Goal: Task Accomplishment & Management: Manage account settings

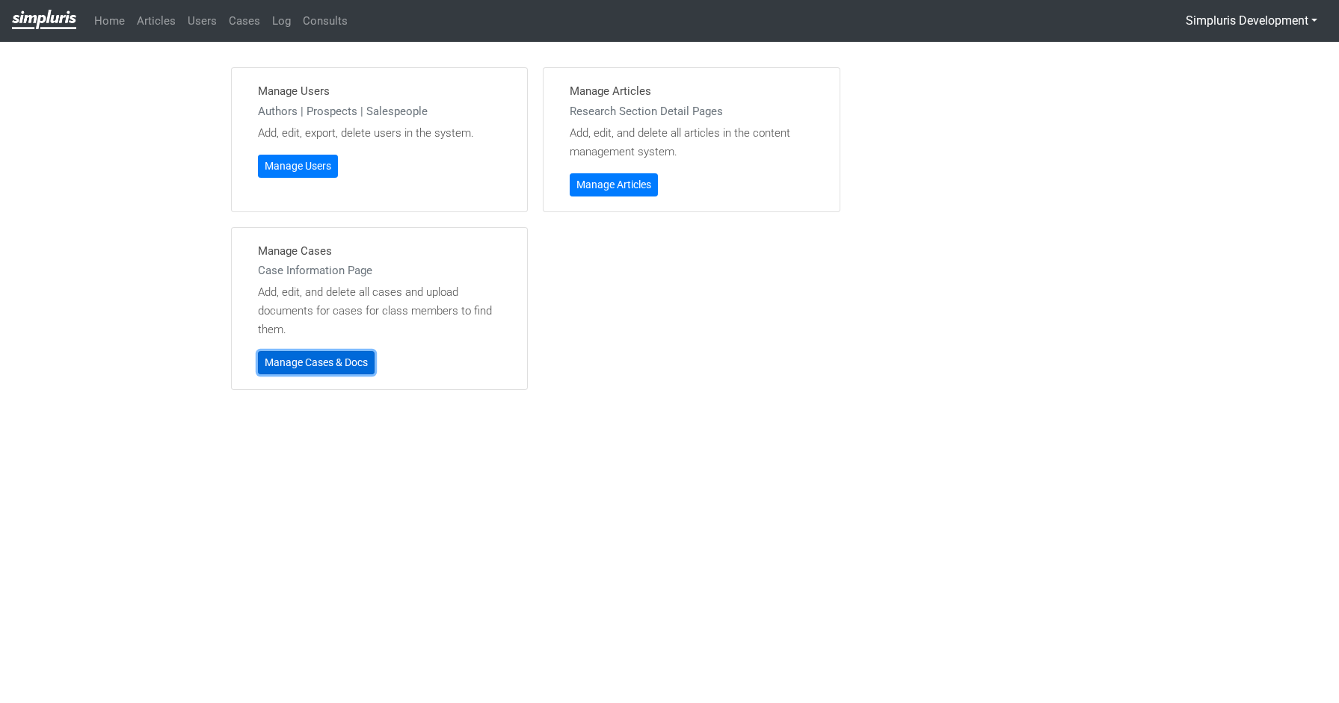
click at [316, 363] on link "Manage Cases & Docs" at bounding box center [316, 362] width 117 height 23
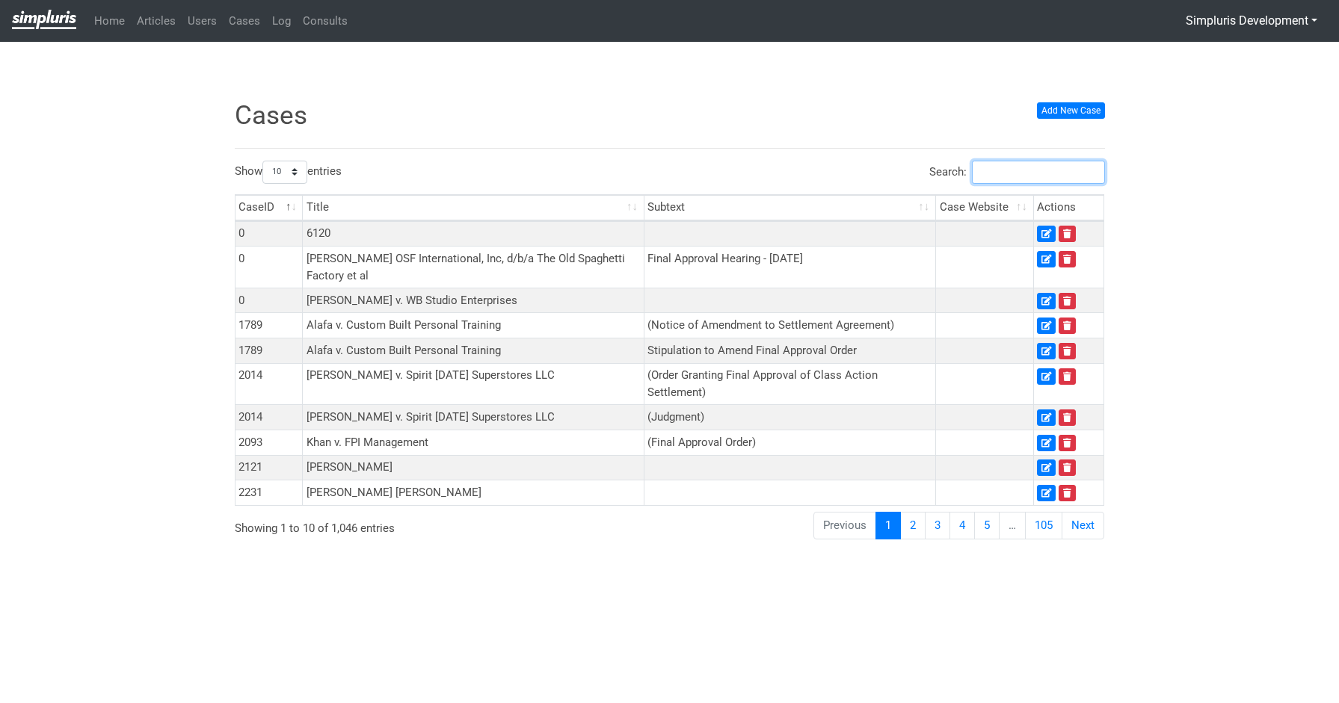
click at [1066, 170] on input "Search:" at bounding box center [1038, 172] width 133 height 23
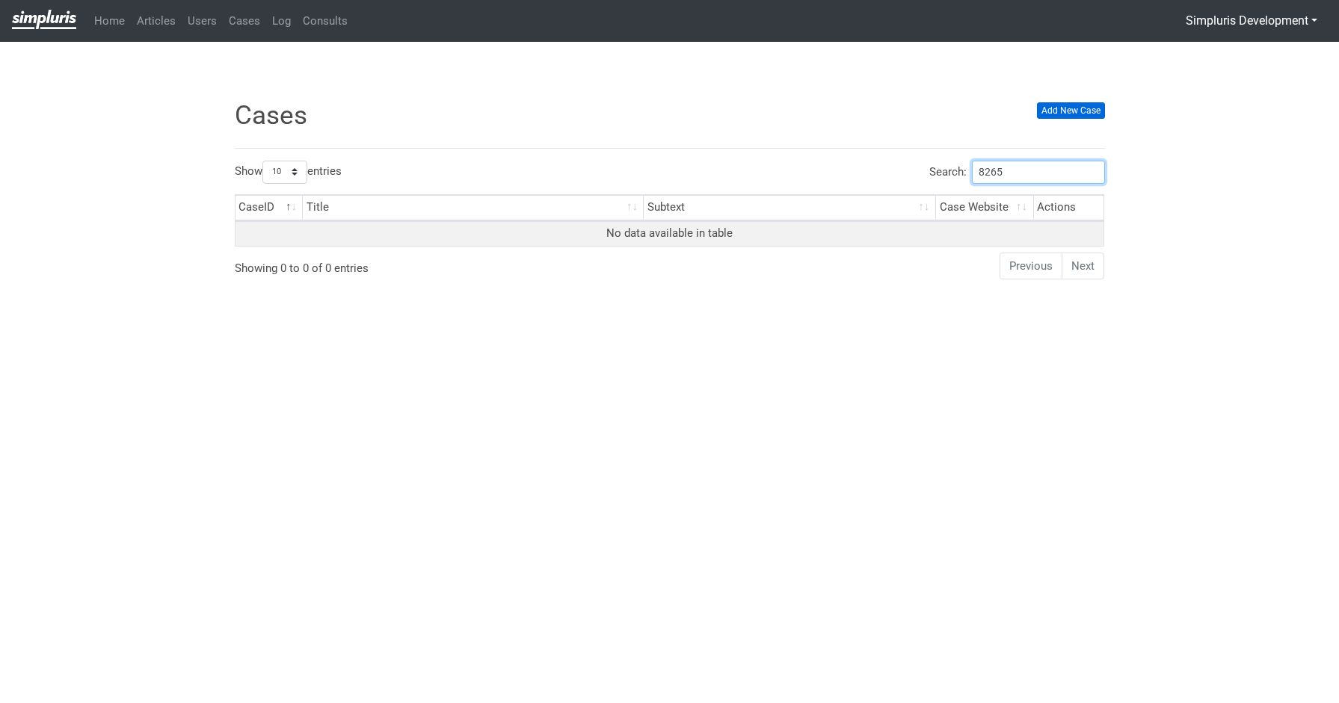
type input "8265"
click at [1084, 111] on link "Add New Case" at bounding box center [1071, 110] width 68 height 16
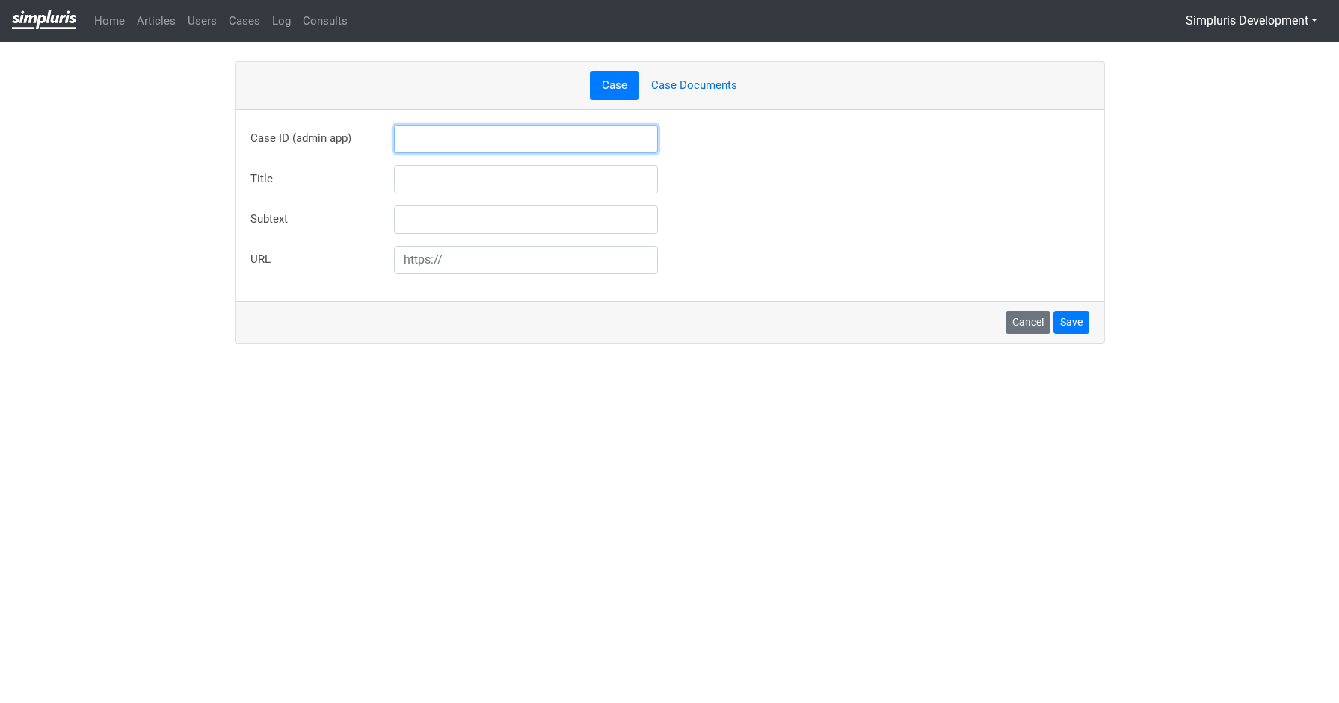
click at [491, 141] on input "text" at bounding box center [526, 139] width 265 height 28
type input "8256"
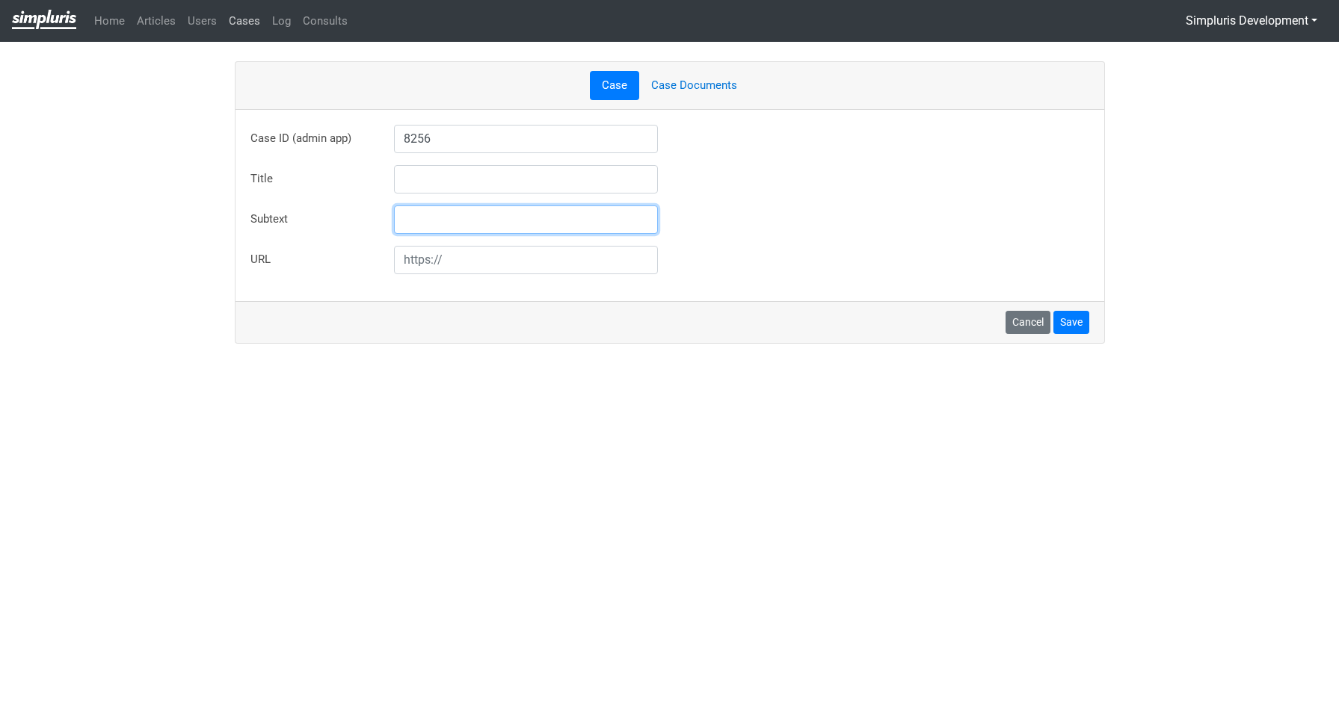
type input "[PERSON_NAME] v. M.C.I. Foods, Inc."
click at [233, 21] on link "Cases" at bounding box center [244, 21] width 43 height 29
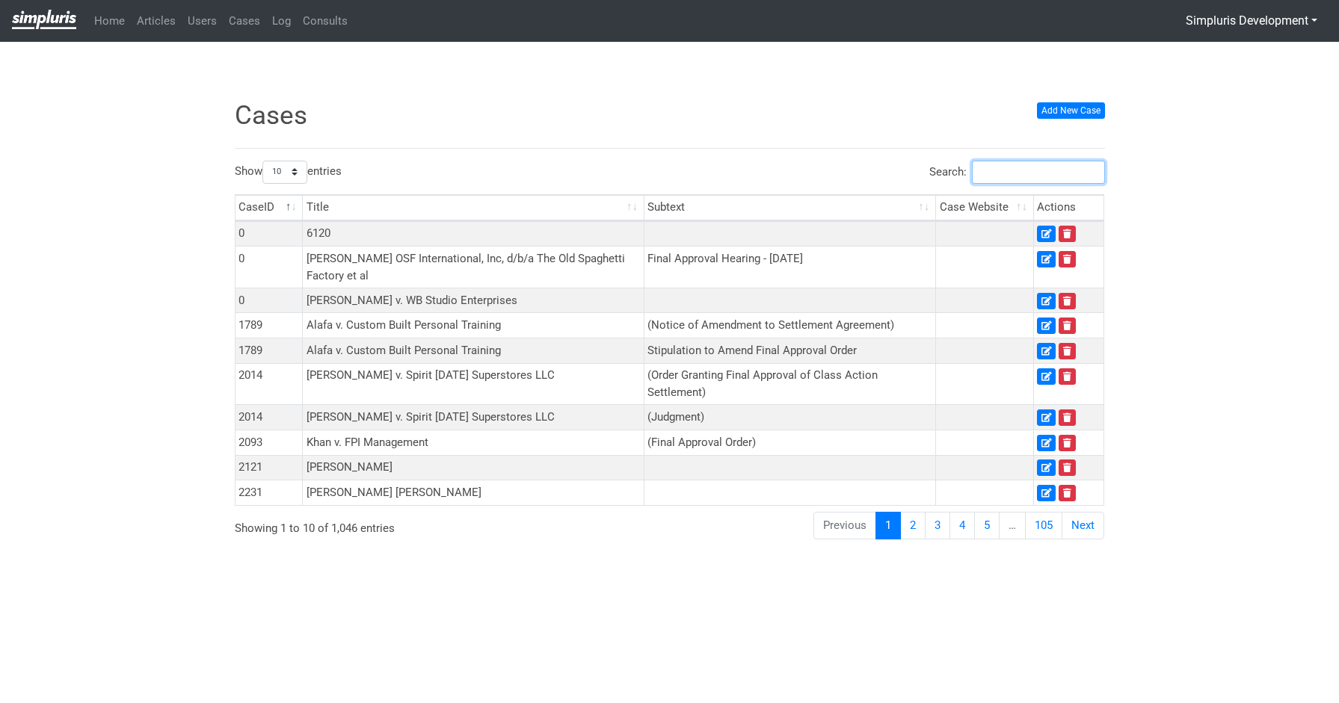
click at [1041, 172] on input "Search:" at bounding box center [1038, 172] width 133 height 23
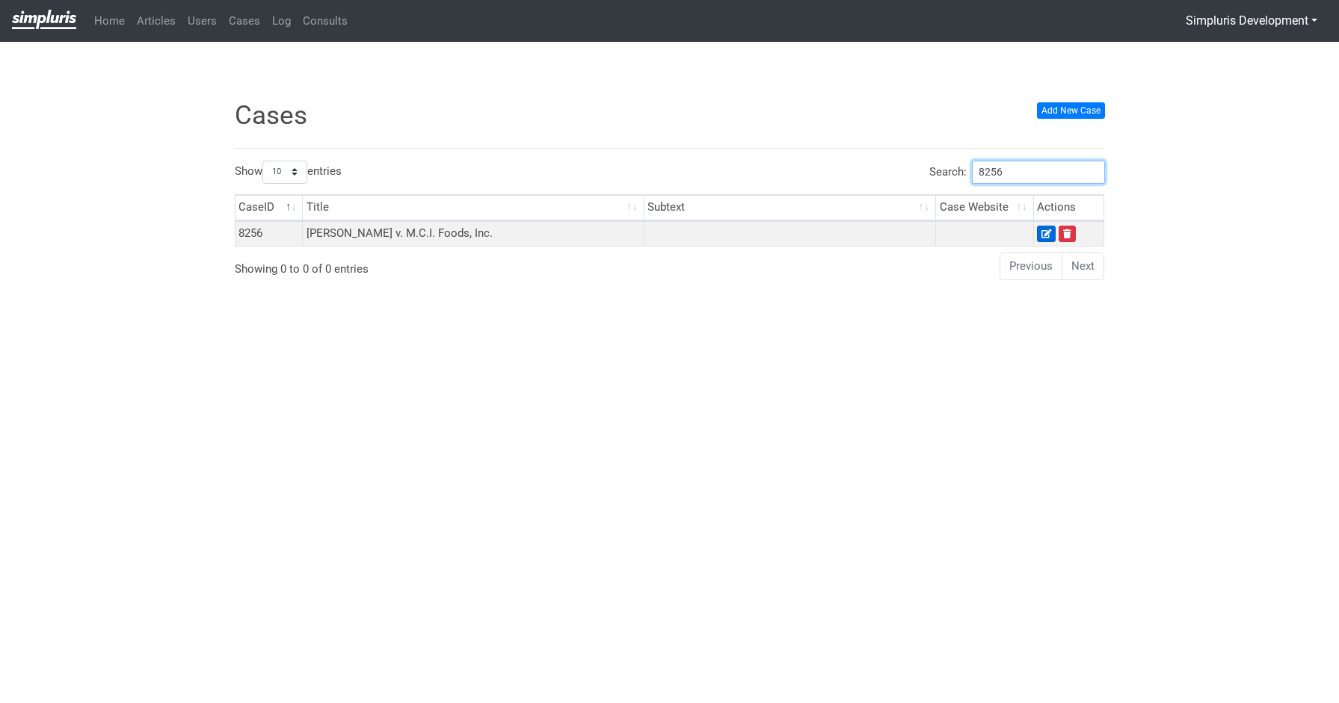
type input "8256"
click at [1043, 233] on icon at bounding box center [1046, 234] width 10 height 9
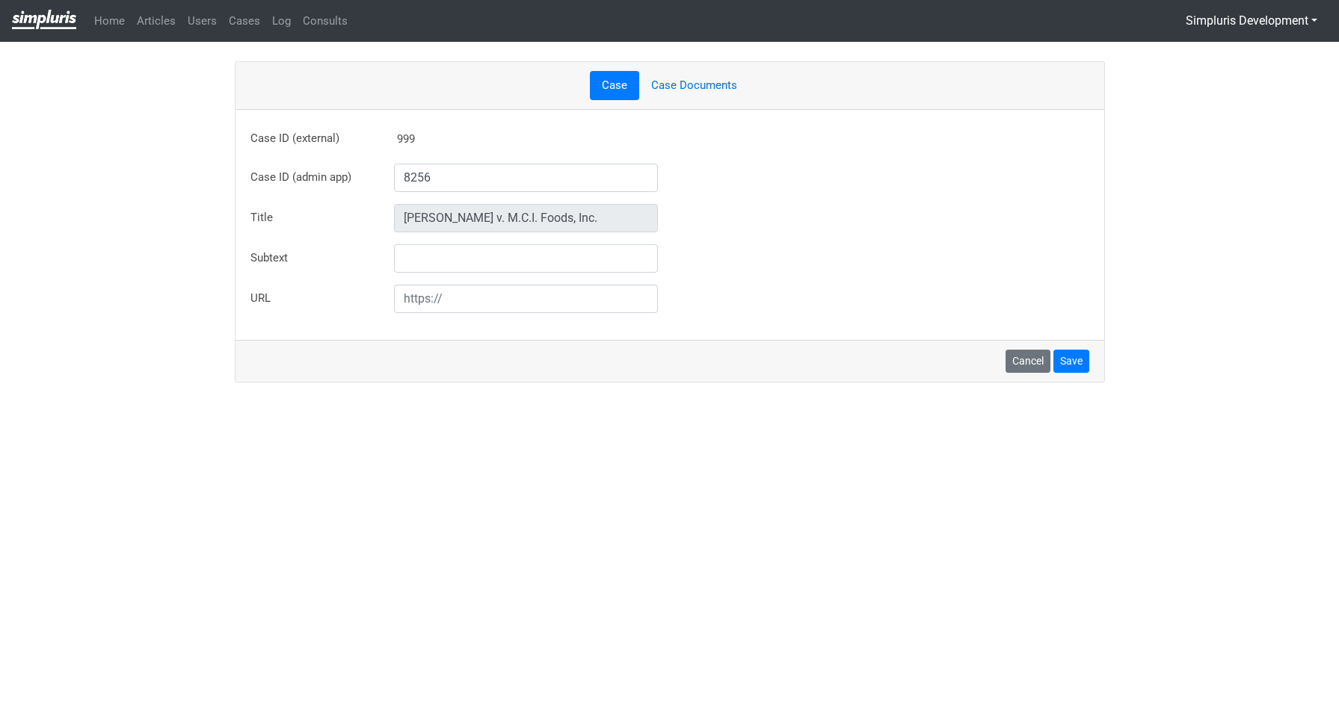
click at [715, 79] on link "Case Documents" at bounding box center [694, 85] width 110 height 29
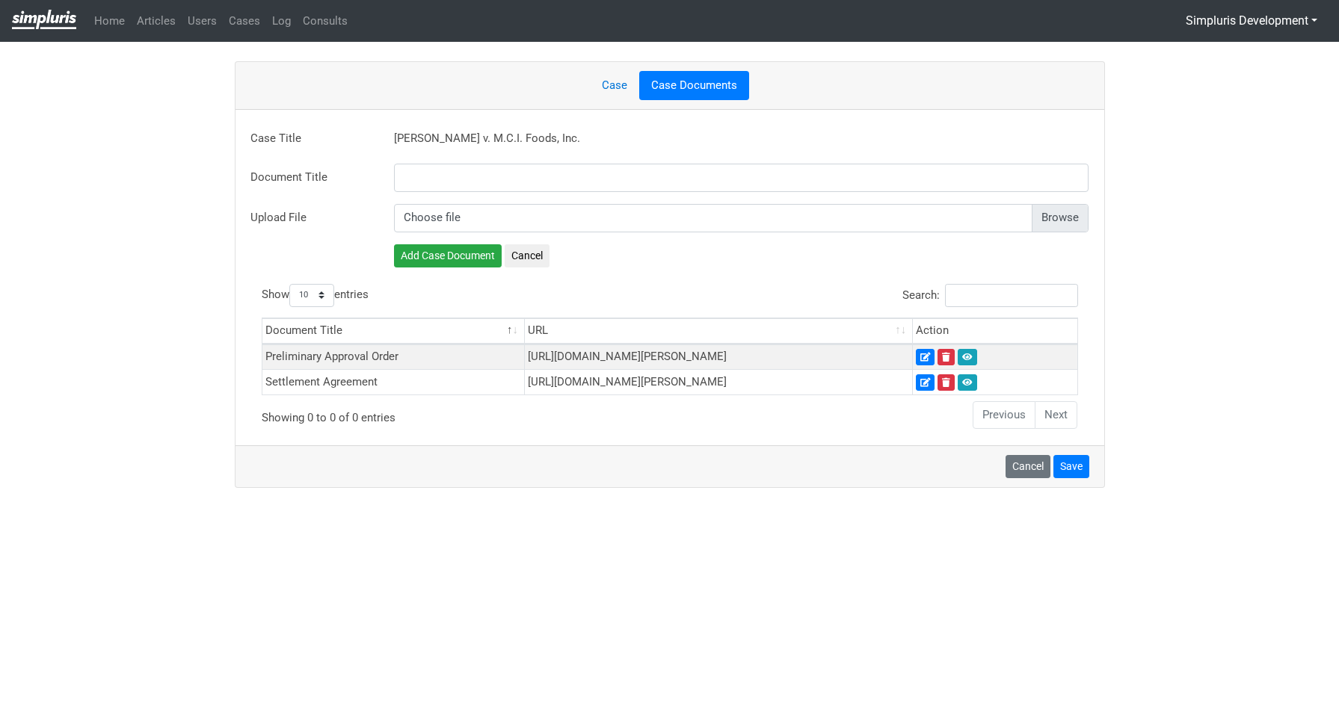
click at [64, 239] on div "× Record deleted successfully! × Unable to perform operation! Case Case Documen…" at bounding box center [669, 286] width 1339 height 452
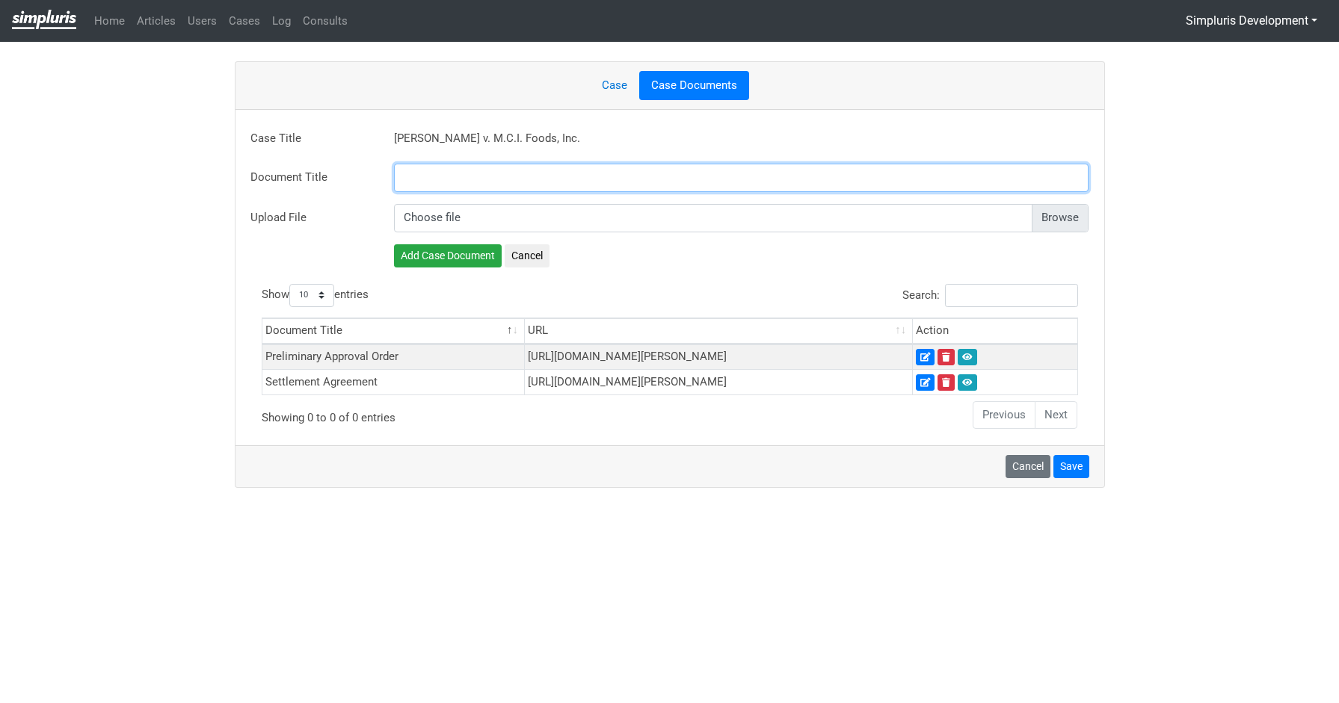
click at [615, 167] on input "text" at bounding box center [741, 178] width 695 height 28
paste input "Conformed Judgment"
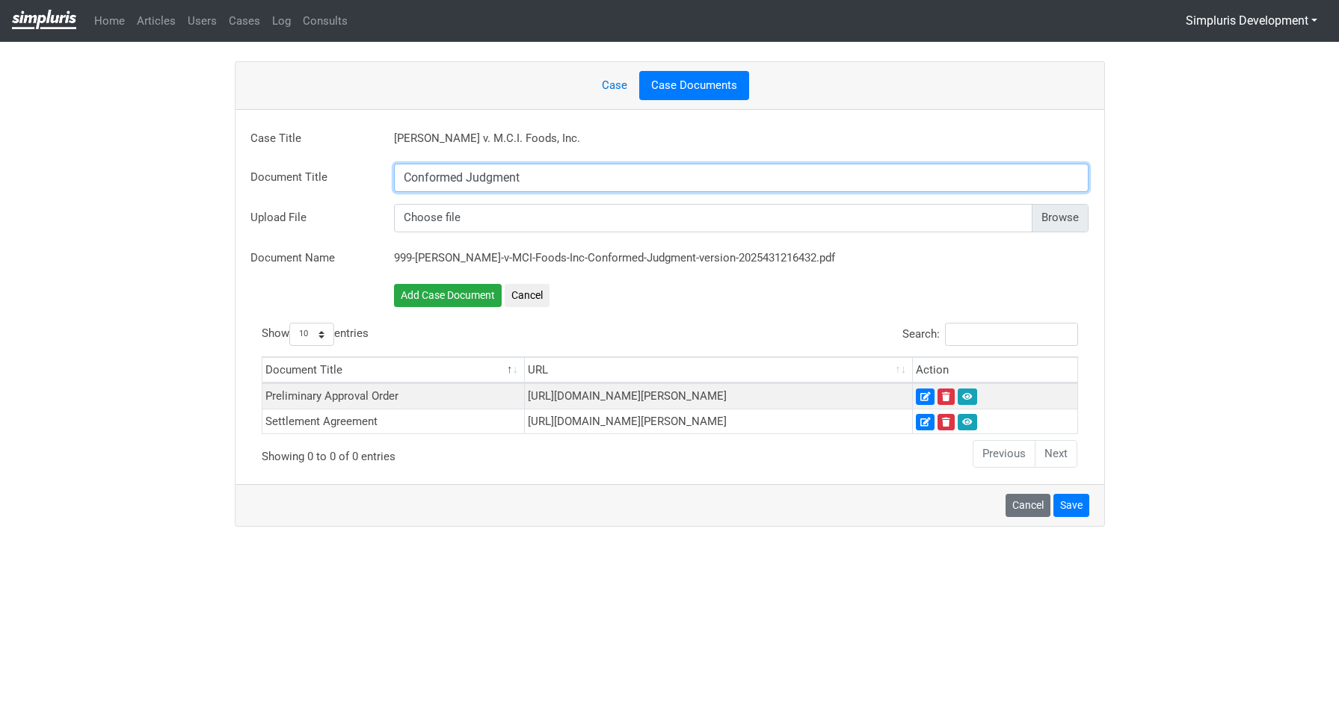
type input "Conformed Judgment"
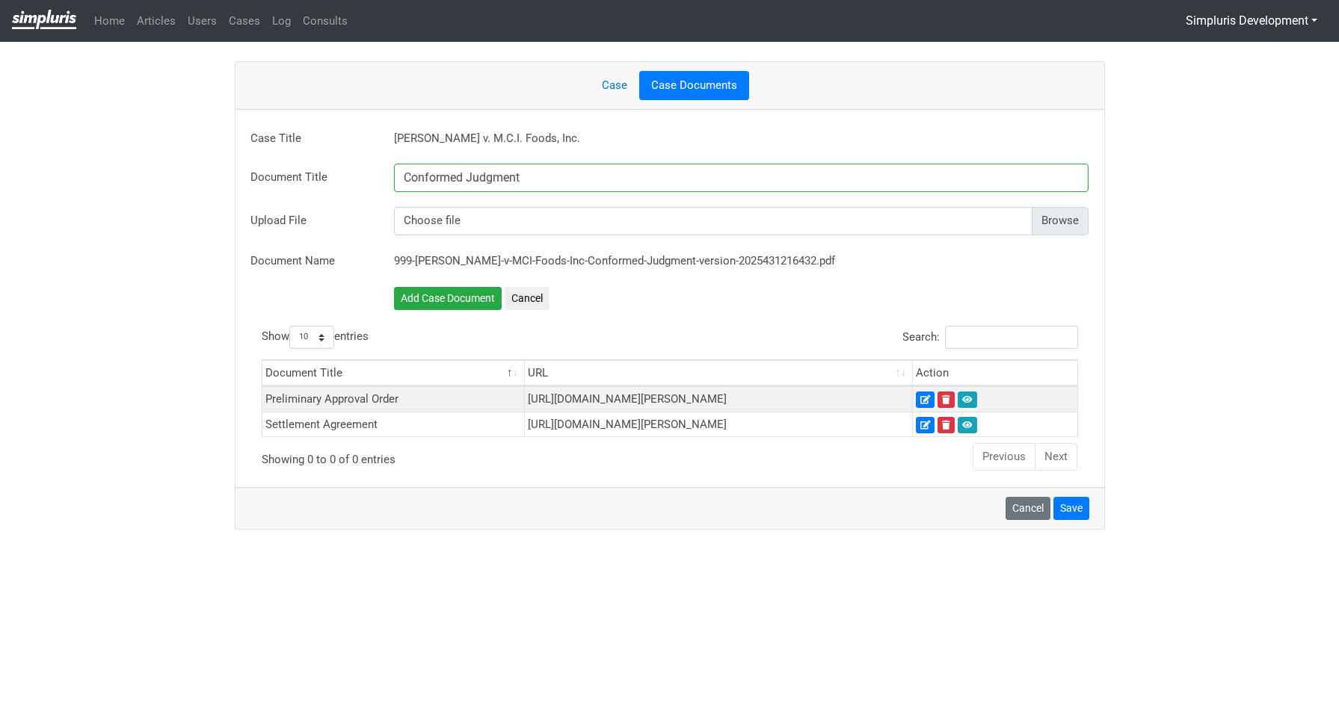
click at [1056, 221] on input "file" at bounding box center [741, 221] width 695 height 28
type input "C:\fakepath\Conformed Judgment.pdf"
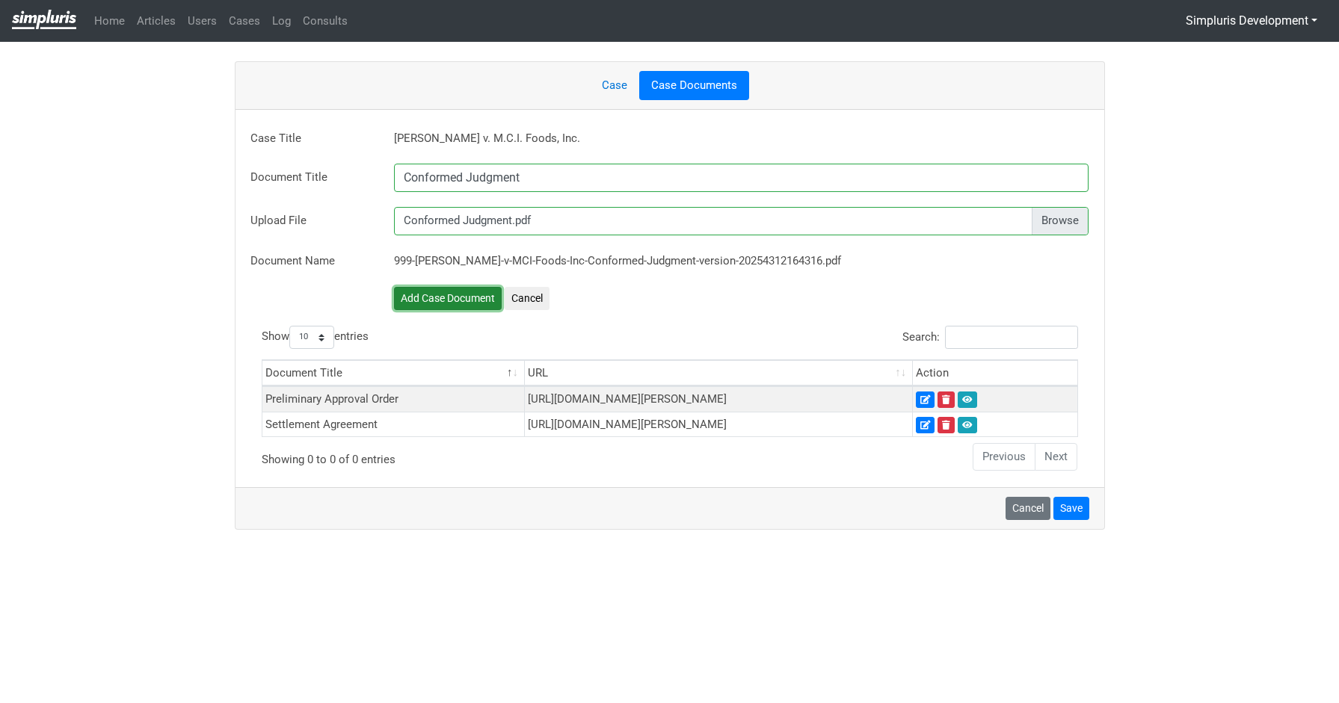
click at [465, 301] on button "Add Case Document" at bounding box center [448, 298] width 108 height 23
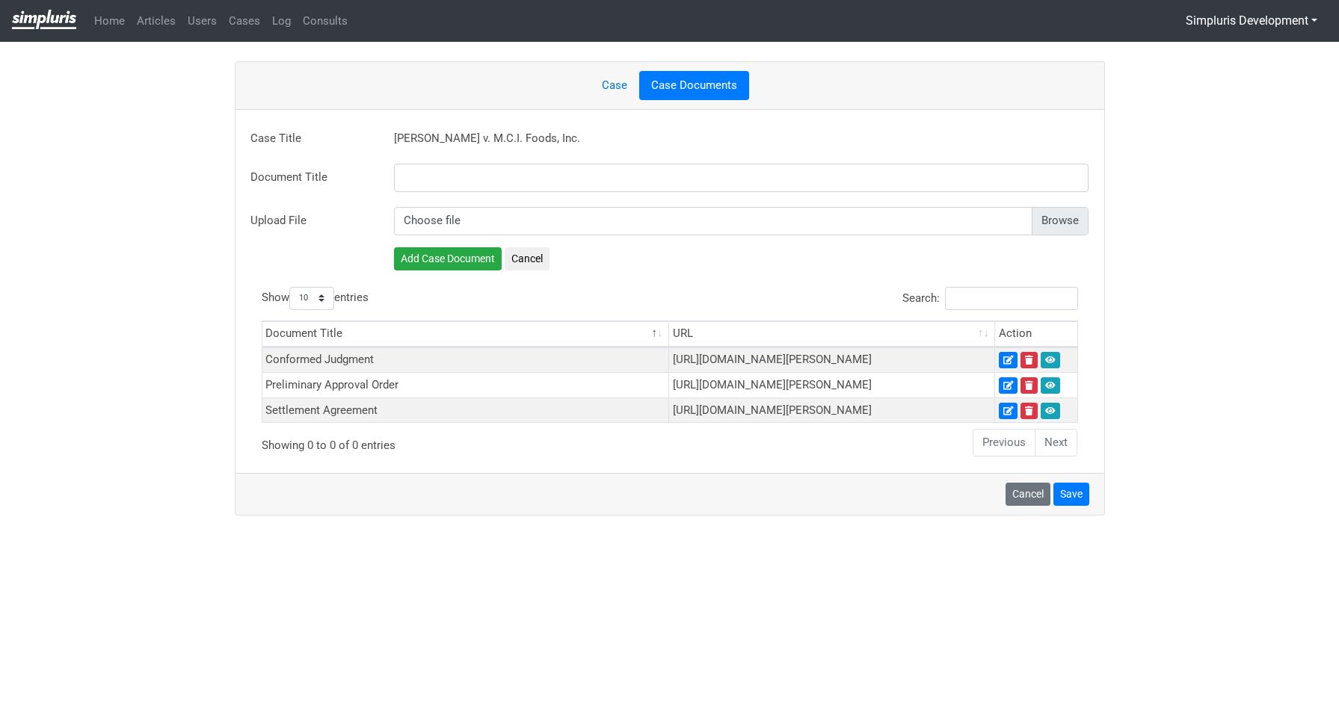
click at [1086, 215] on input "file" at bounding box center [741, 221] width 695 height 28
type input "C:\fakepath\Conformed Order Granting Final Approval of Class Action Settlement,…"
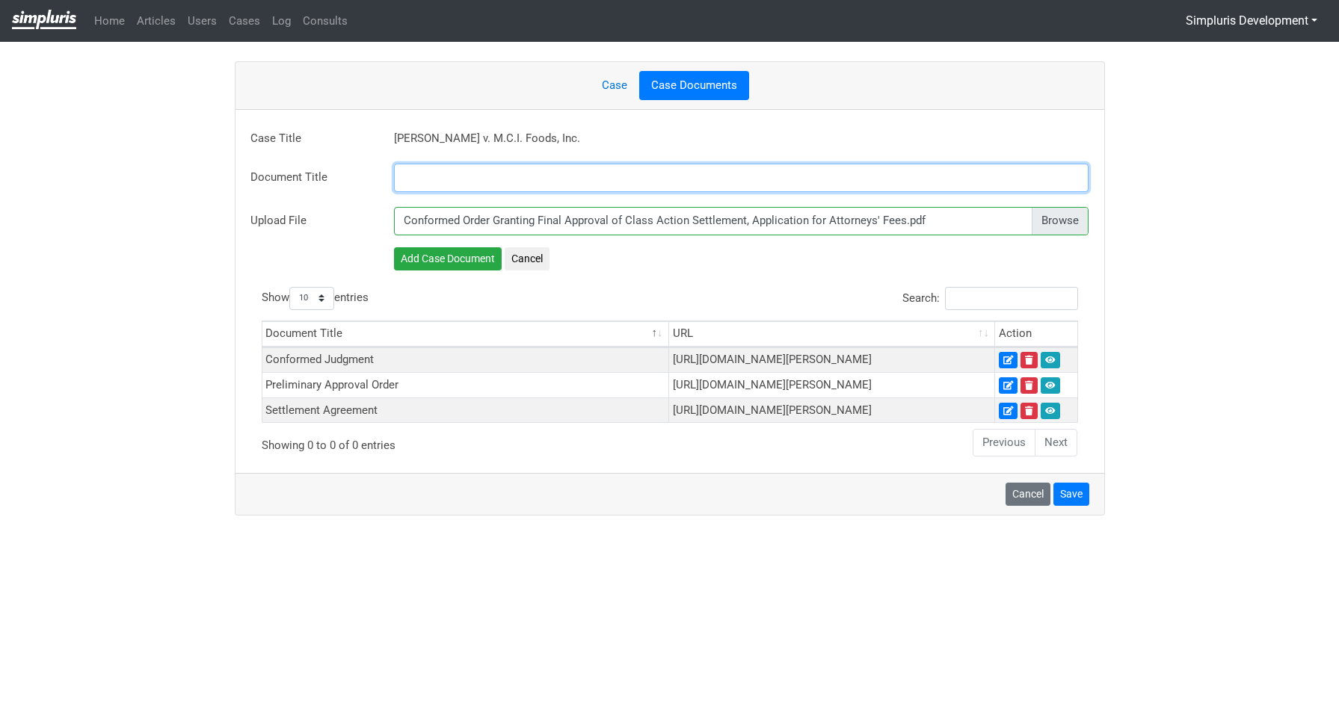
click at [442, 177] on input "text" at bounding box center [741, 178] width 695 height 28
paste input "Final Approval Order"
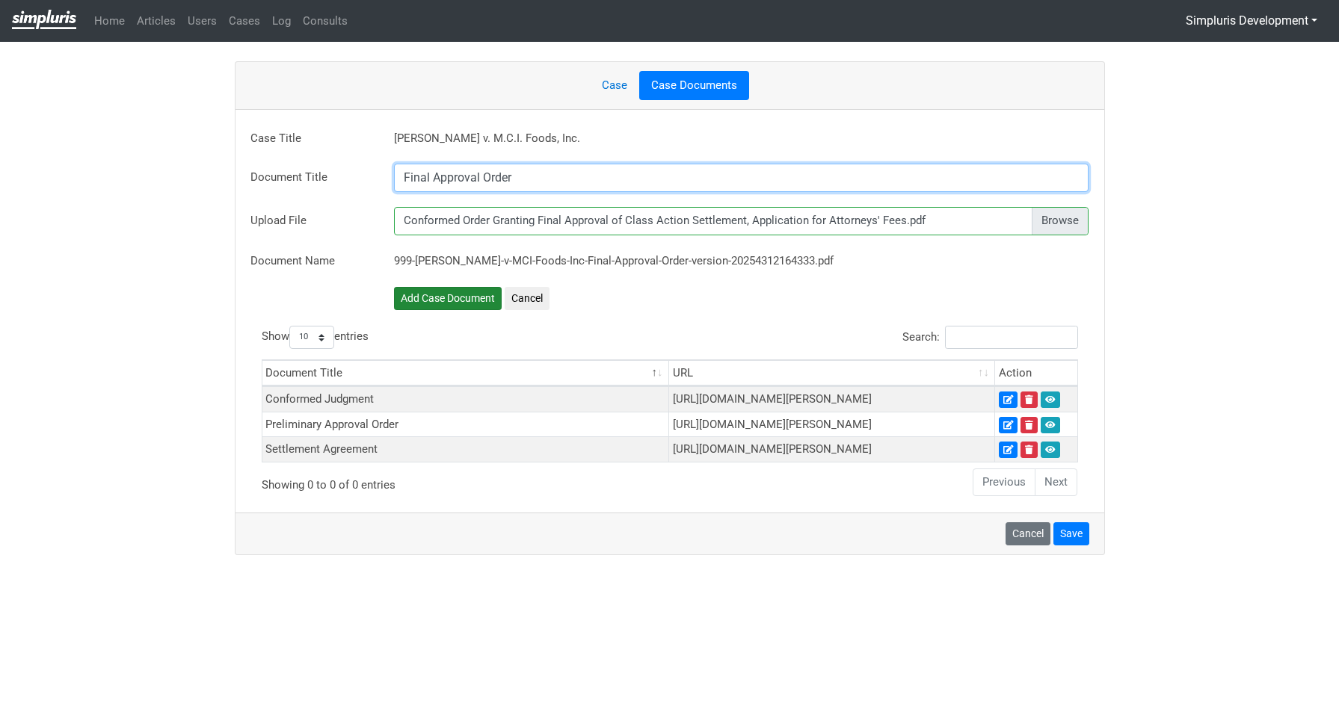
type input "Final Approval Order"
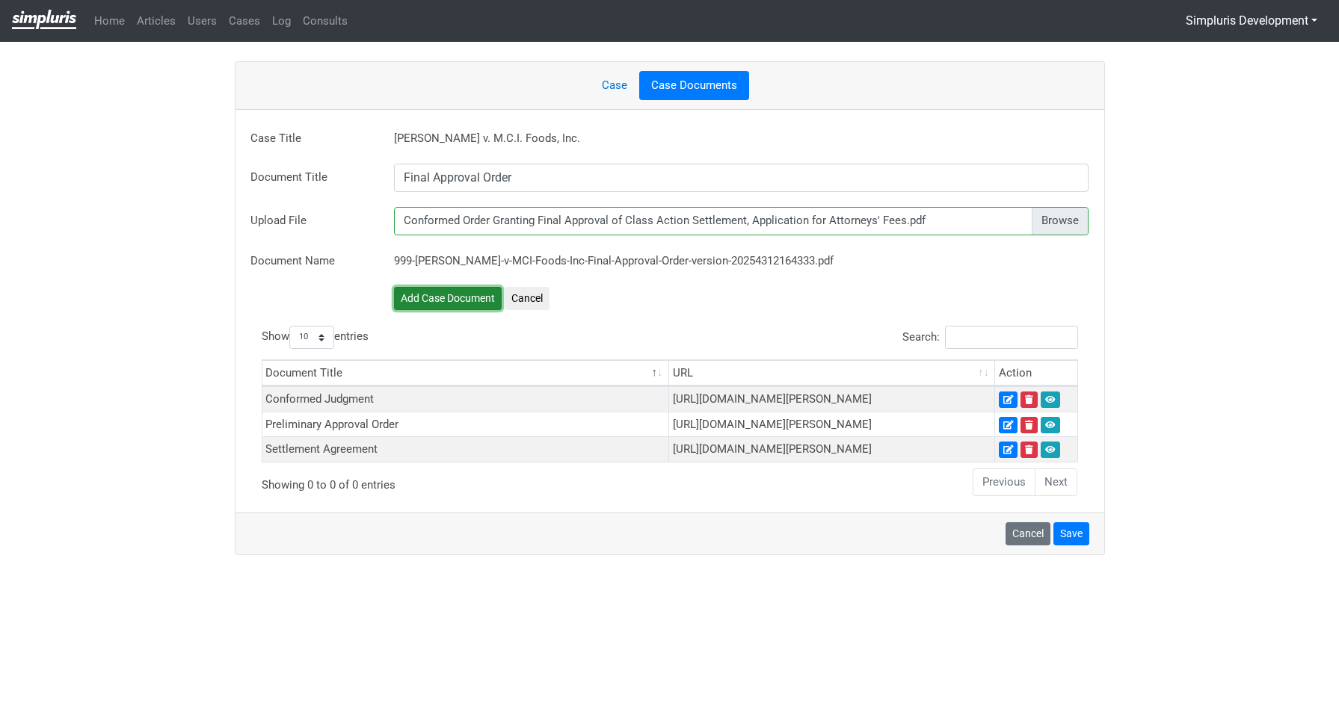
click at [446, 295] on button "Add Case Document" at bounding box center [448, 298] width 108 height 23
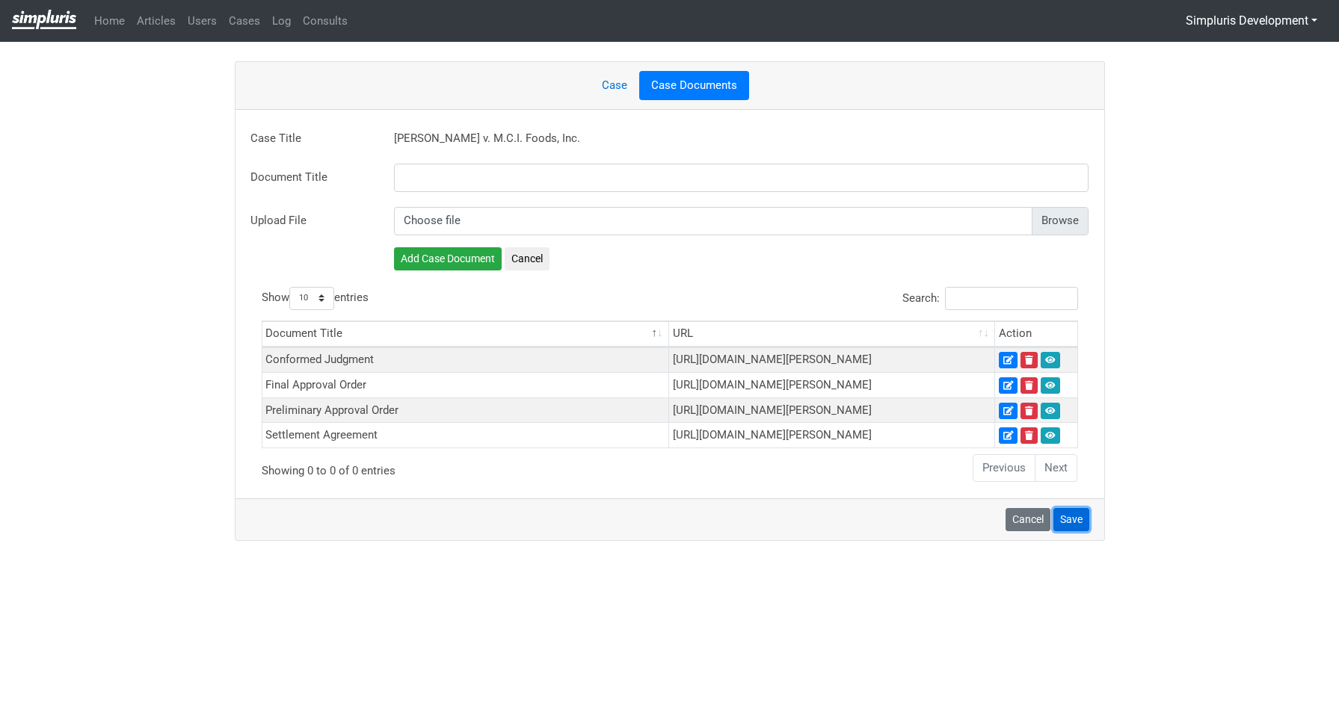
click at [1075, 532] on button "Save" at bounding box center [1071, 519] width 36 height 23
